Goal: Task Accomplishment & Management: Manage account settings

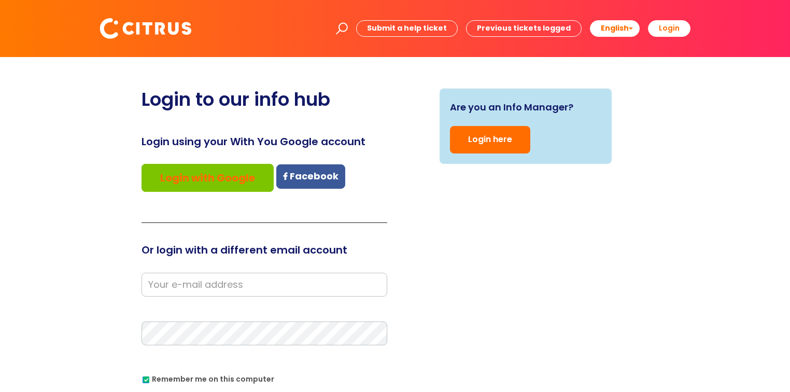
type input "[EMAIL_ADDRESS][DOMAIN_NAME]"
click at [490, 139] on link "Login here" at bounding box center [490, 139] width 80 height 27
